Goal: Navigation & Orientation: Find specific page/section

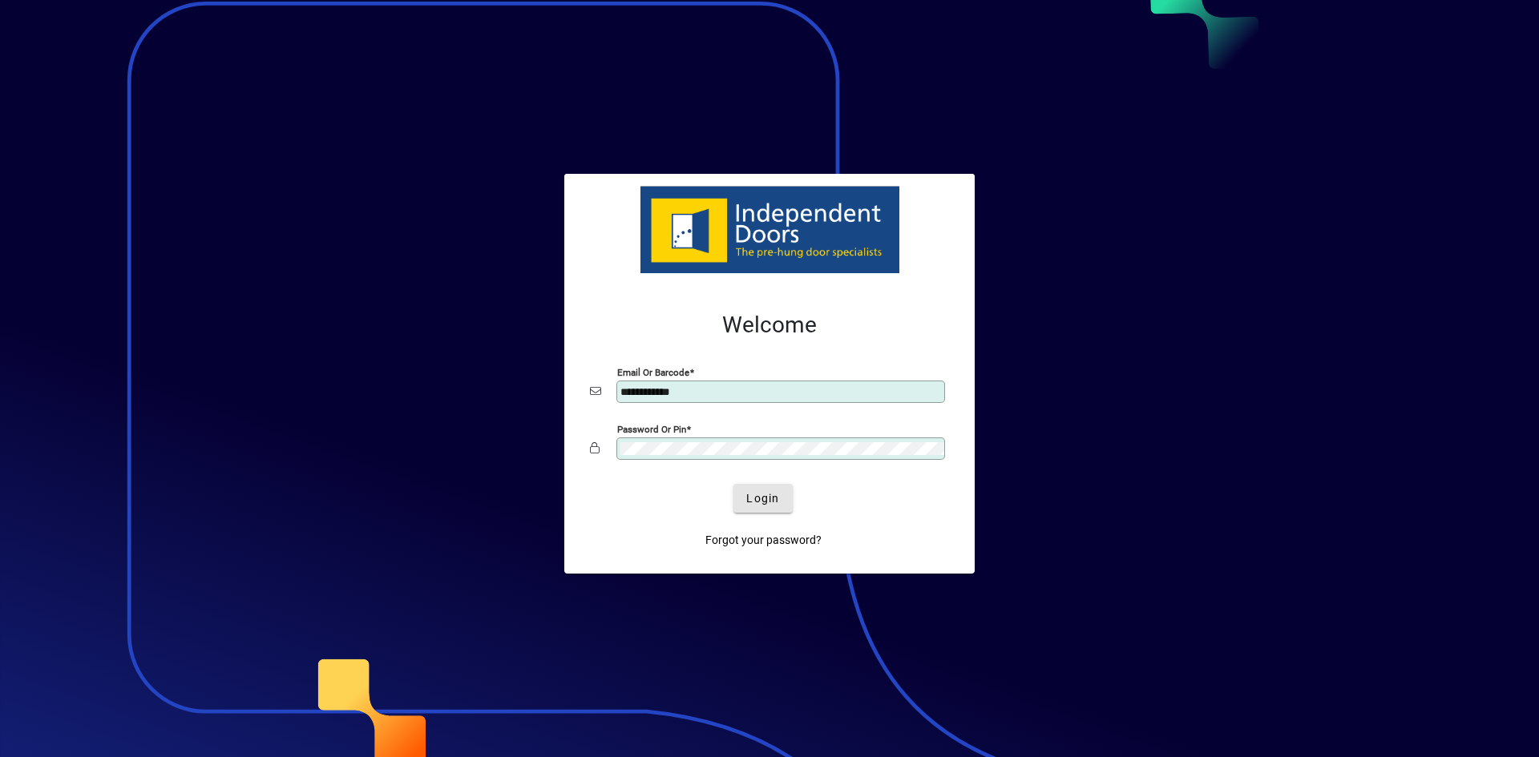
click at [768, 503] on span "Login" at bounding box center [762, 499] width 33 height 17
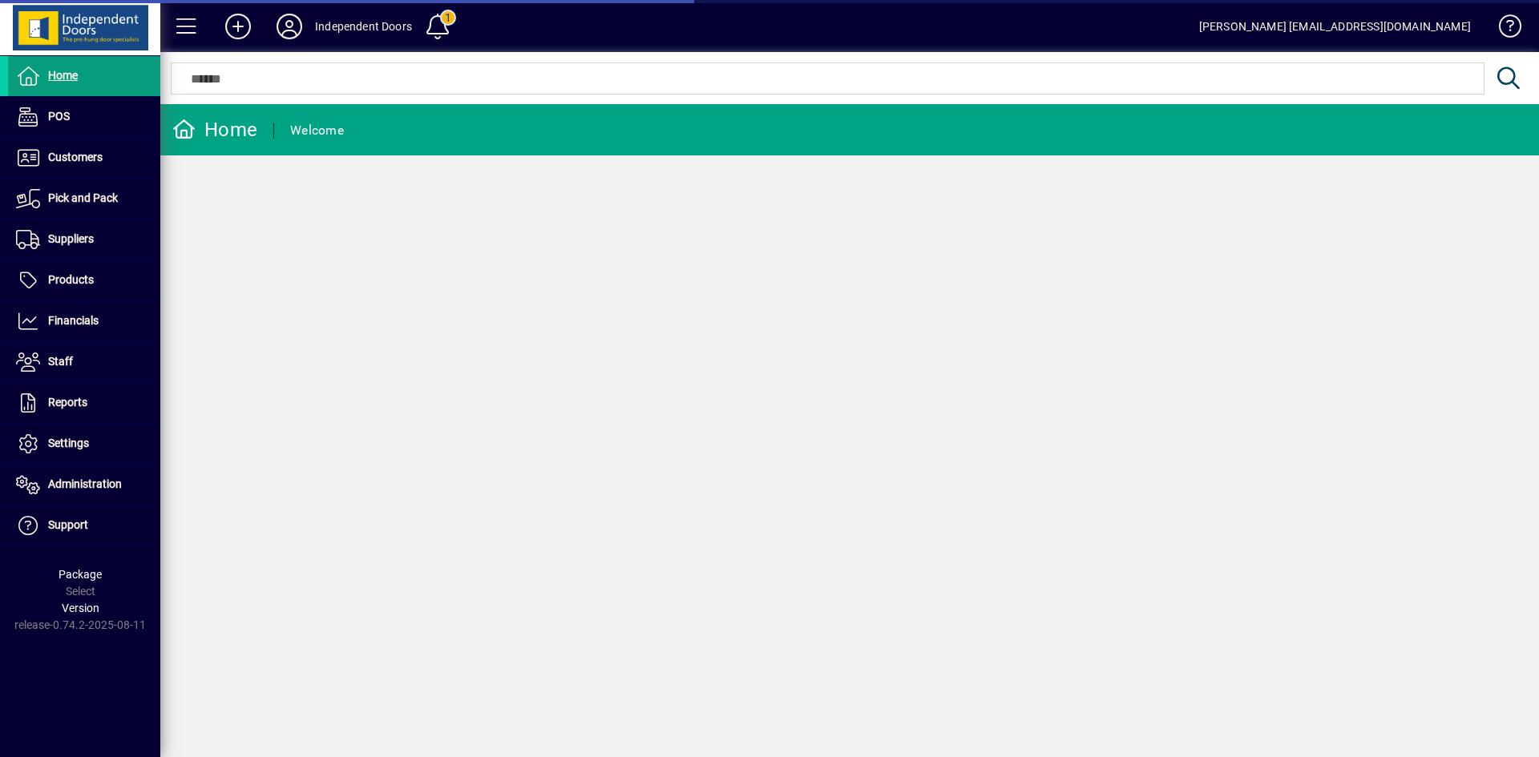
click at [280, 19] on icon at bounding box center [289, 27] width 32 height 26
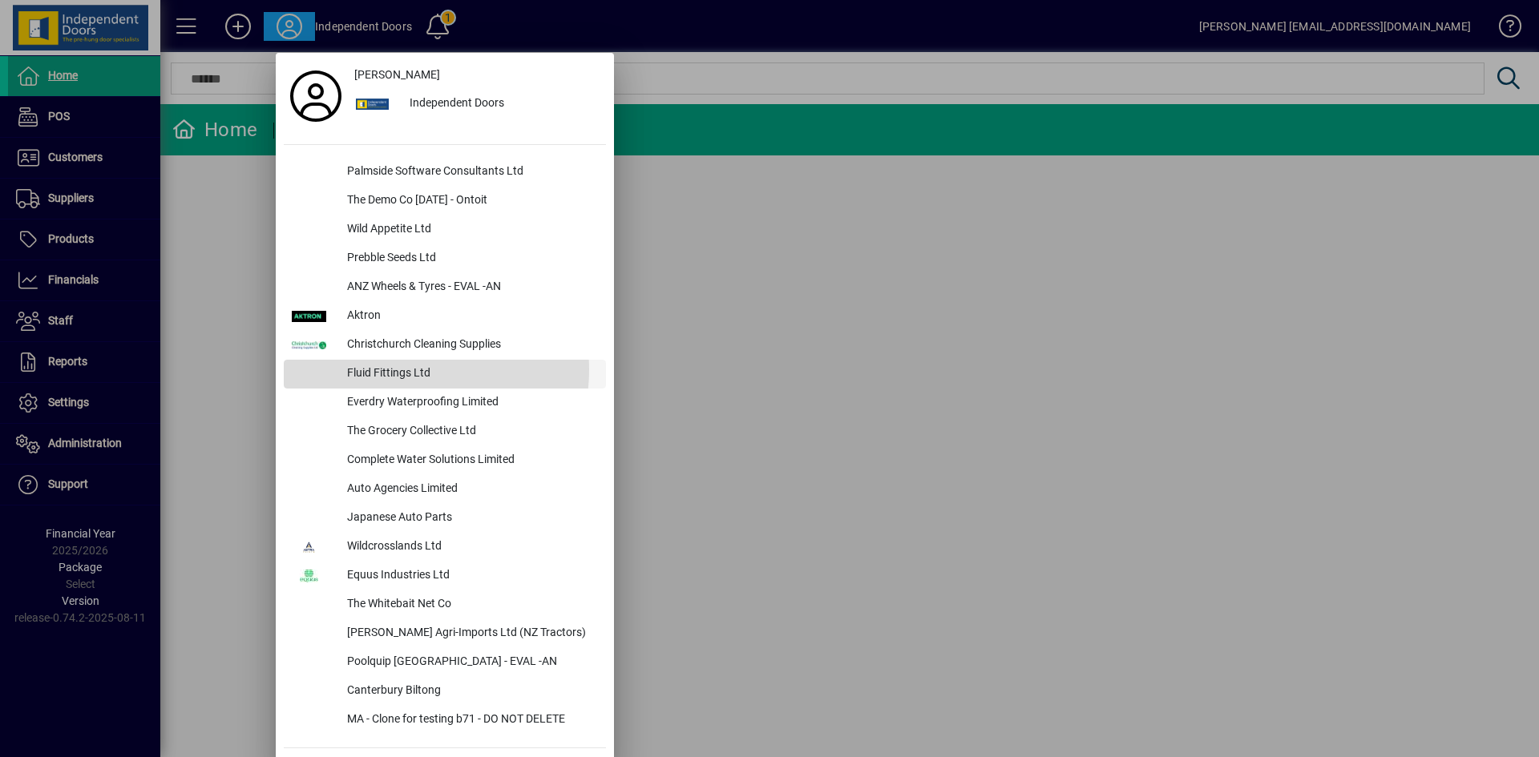
click at [406, 369] on div "Fluid Fittings Ltd" at bounding box center [470, 374] width 272 height 29
